Goal: Transaction & Acquisition: Book appointment/travel/reservation

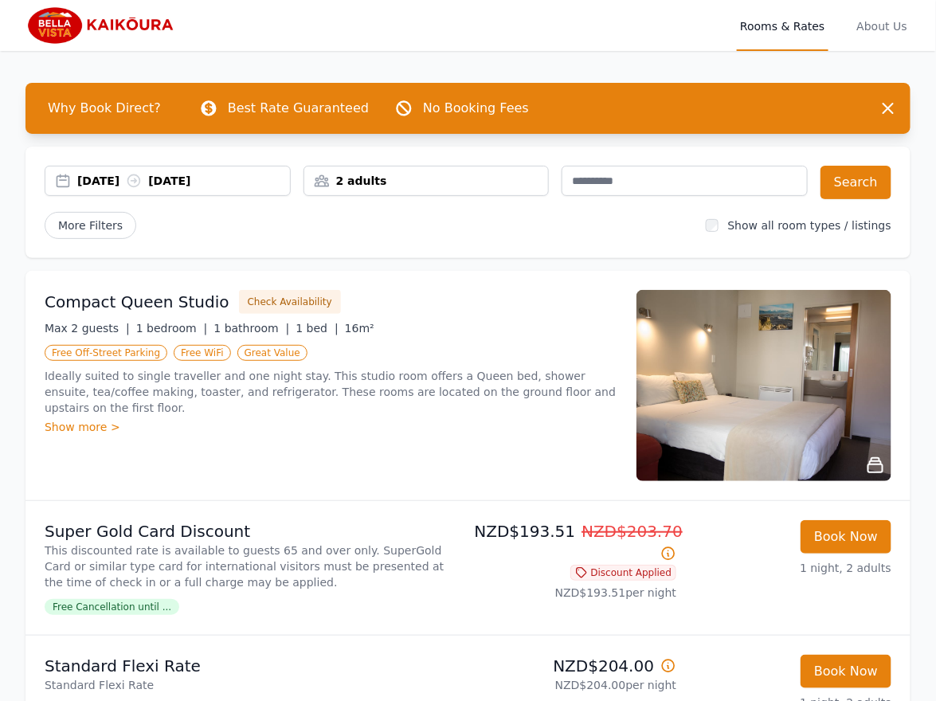
click at [496, 236] on div "More Filters" at bounding box center [369, 225] width 649 height 27
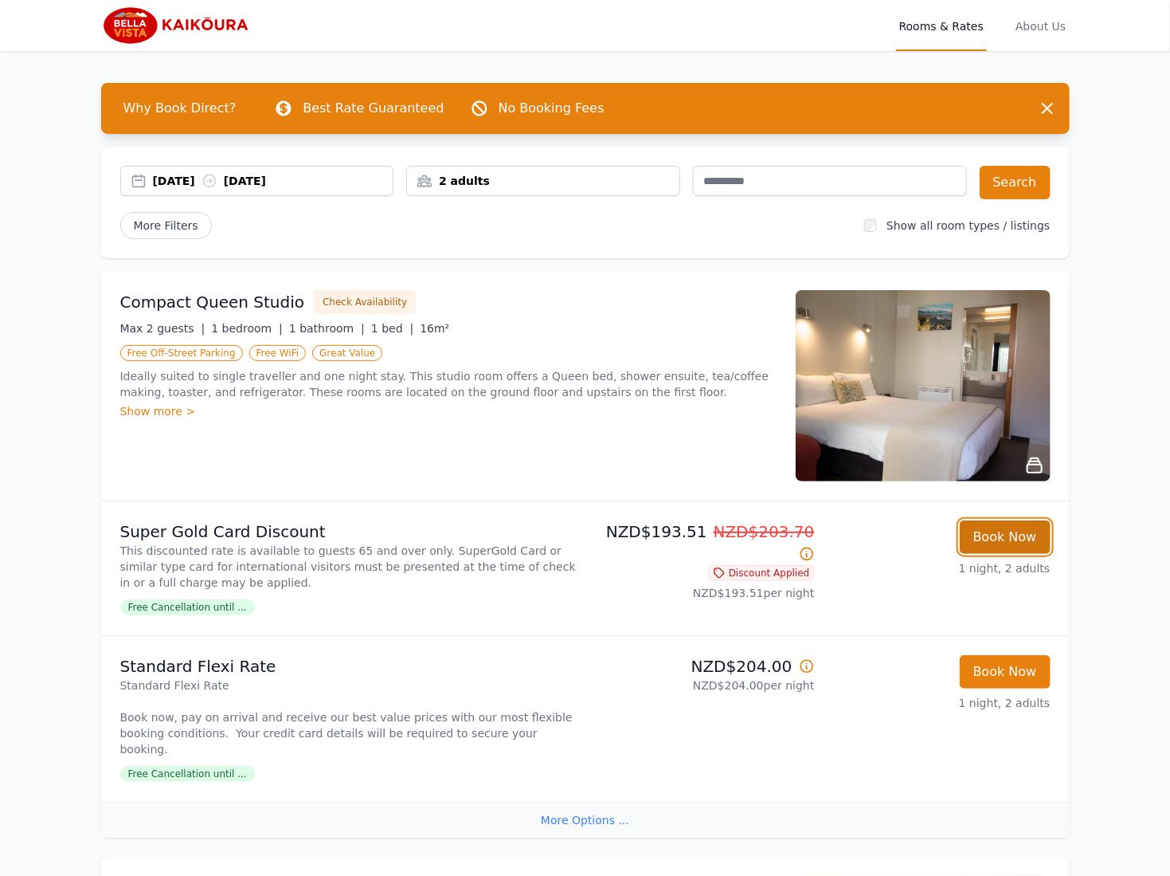
click at [935, 544] on button "Book Now" at bounding box center [1005, 536] width 91 height 33
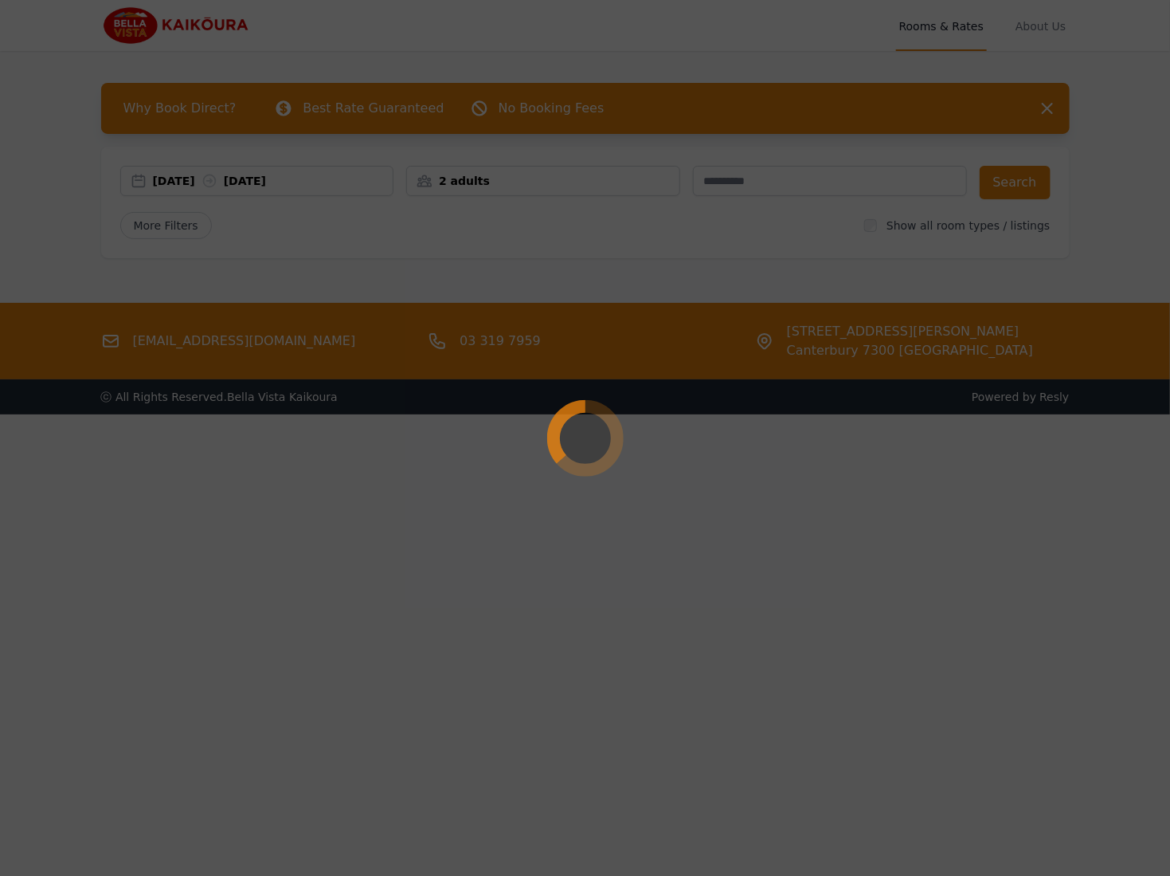
select select "**"
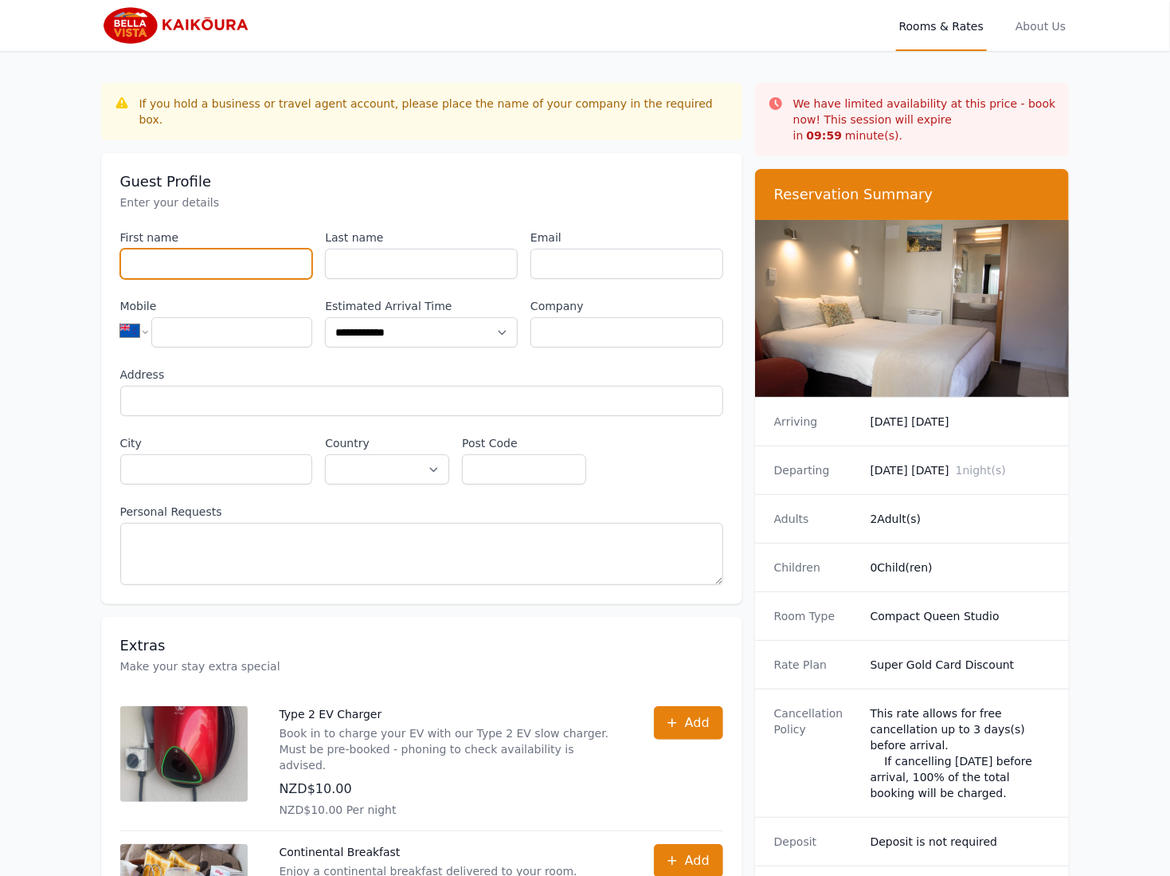
drag, startPoint x: 218, startPoint y: 246, endPoint x: 229, endPoint y: 250, distance: 11.8
click at [220, 249] on input "First name" at bounding box center [216, 264] width 193 height 30
click at [441, 250] on input "Last name" at bounding box center [421, 264] width 193 height 30
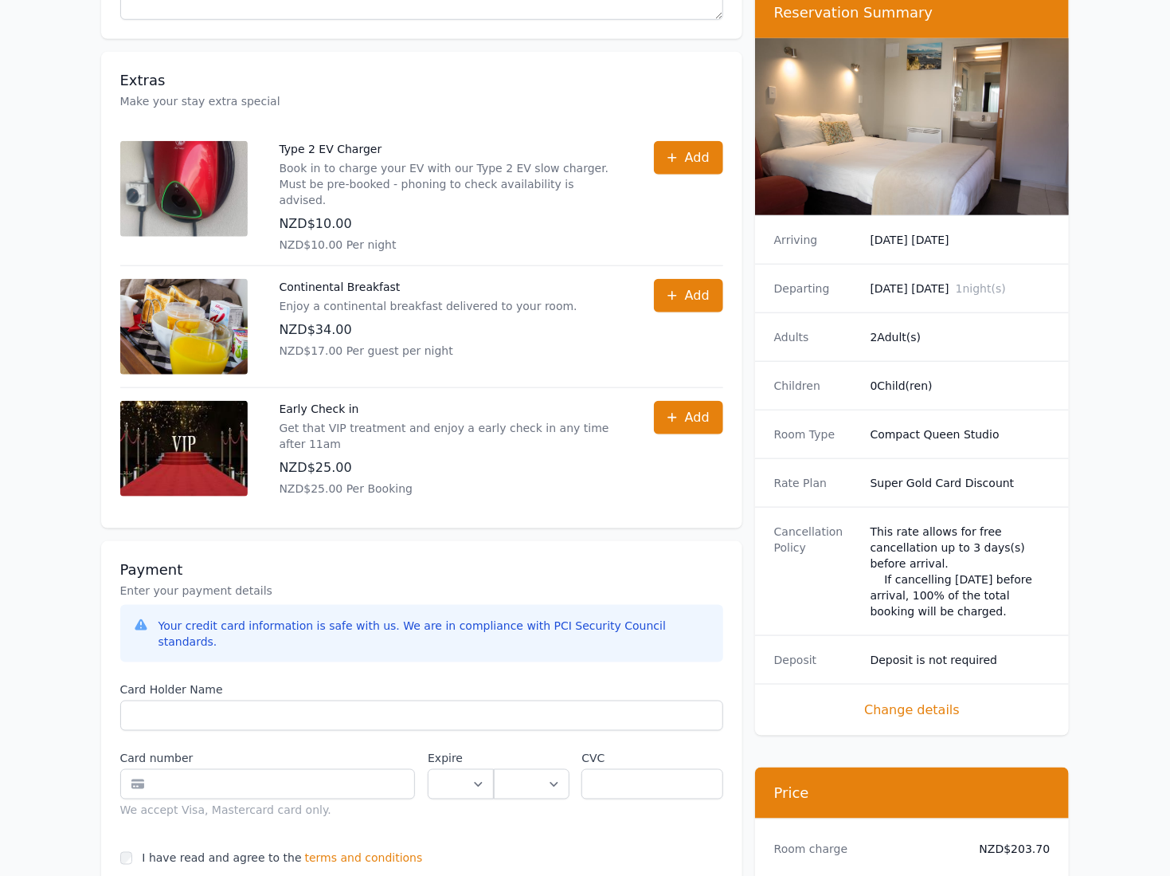
scroll to position [812, 0]
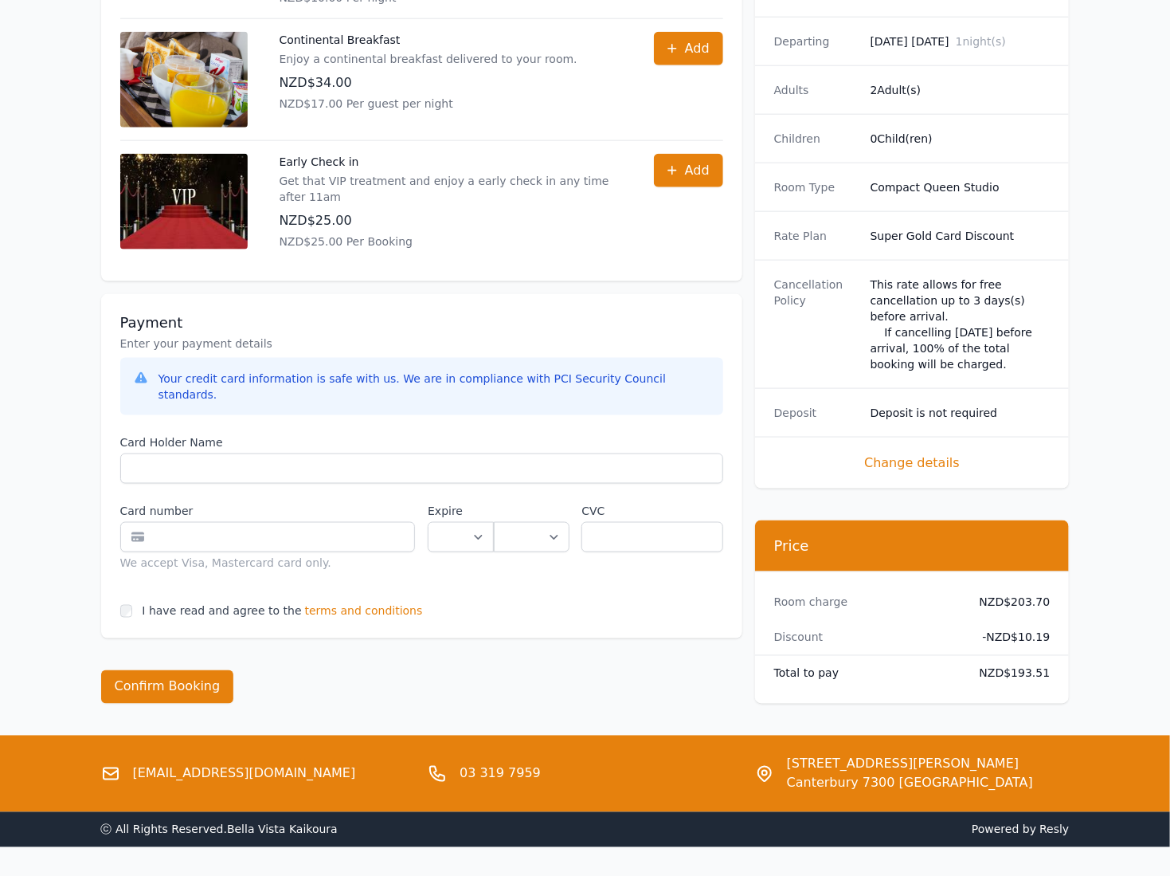
click at [935, 656] on div "Total to pay NZD$193.51" at bounding box center [912, 673] width 315 height 35
click at [335, 603] on span "terms and conditions" at bounding box center [364, 611] width 118 height 16
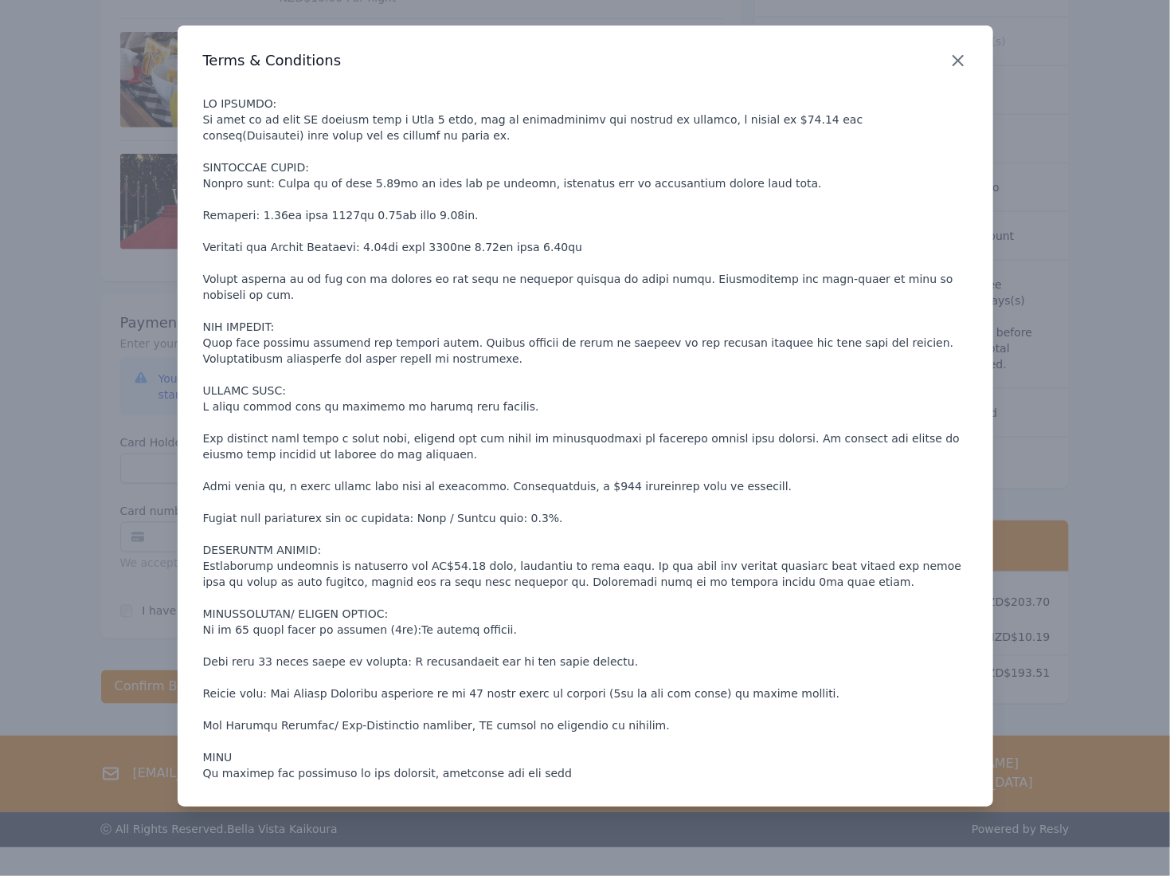
click at [935, 52] on icon "button" at bounding box center [958, 60] width 19 height 19
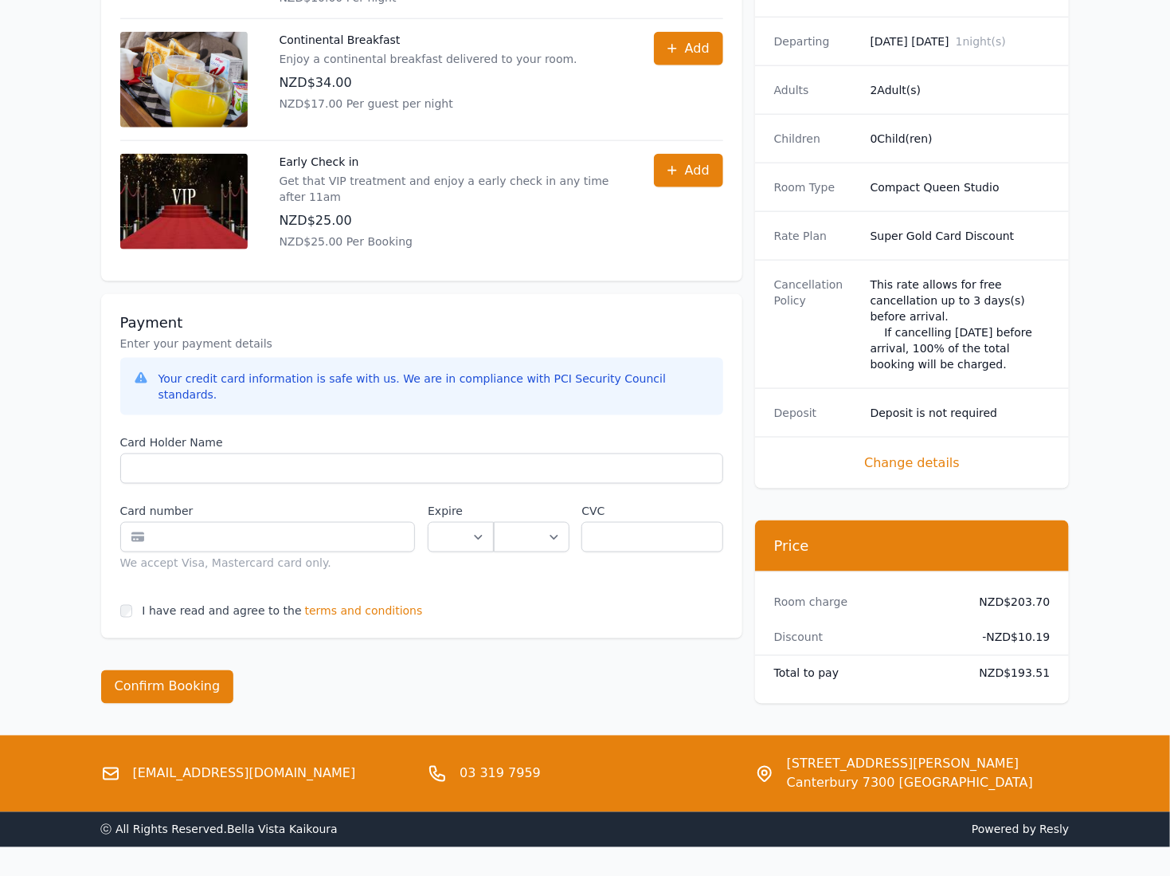
click at [364, 603] on span "terms and conditions" at bounding box center [364, 611] width 118 height 16
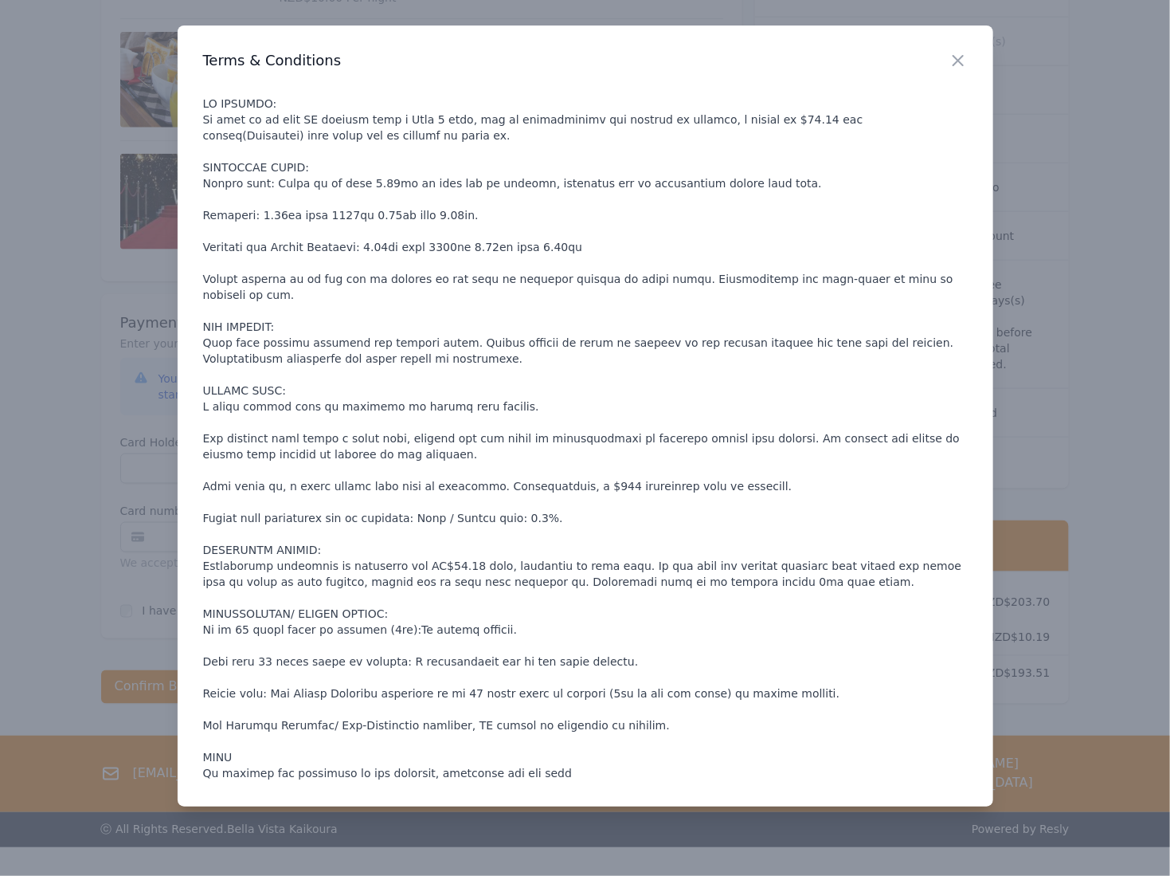
click at [54, 392] on div at bounding box center [585, 438] width 1170 height 876
